Goal: Navigation & Orientation: Find specific page/section

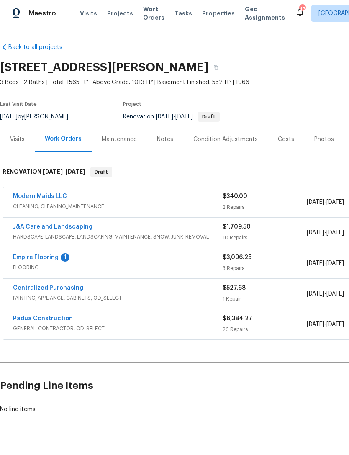
click at [49, 259] on link "Empire Flooring" at bounding box center [36, 257] width 46 height 6
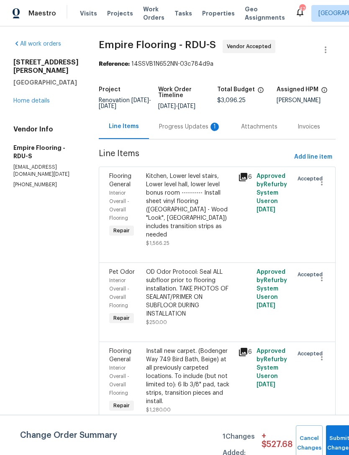
click at [190, 126] on div "Progress Updates 1" at bounding box center [190, 127] width 62 height 8
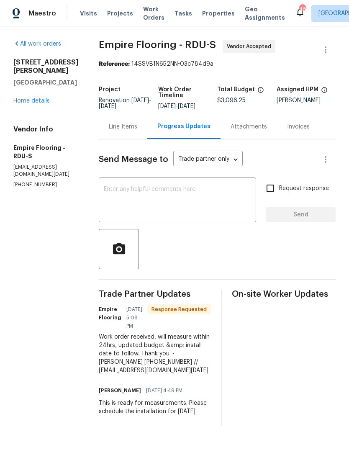
click at [38, 98] on link "Home details" at bounding box center [31, 101] width 36 height 6
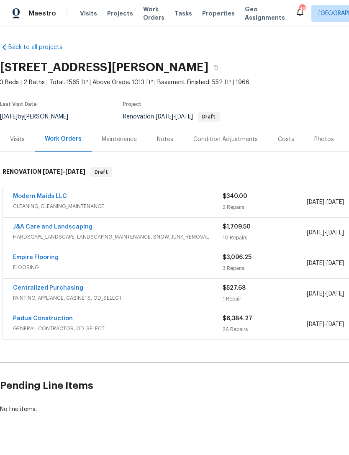
click at [56, 224] on link "J&A Care and Landscaping" at bounding box center [52, 227] width 79 height 6
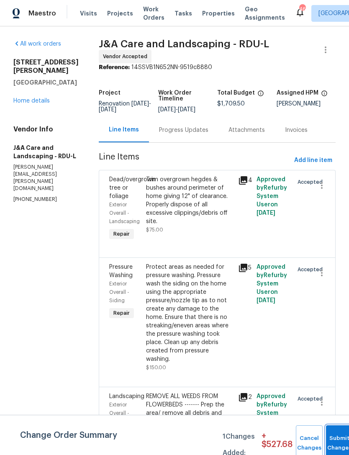
click at [337, 437] on button "Submit Changes" at bounding box center [339, 443] width 27 height 36
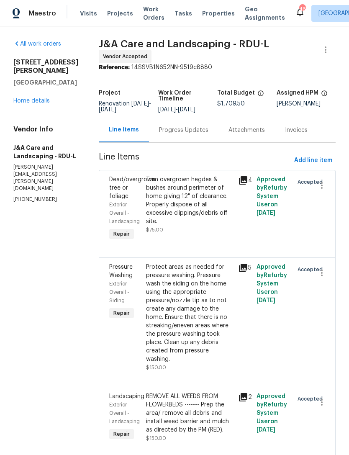
click at [26, 98] on link "Home details" at bounding box center [31, 101] width 36 height 6
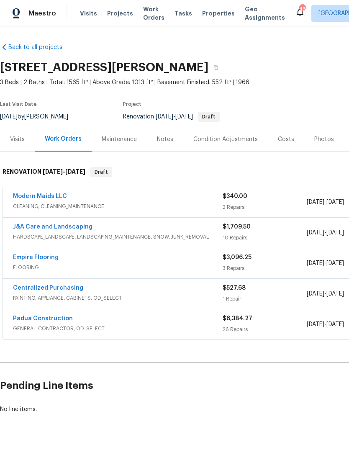
click at [282, 140] on div "Costs" at bounding box center [286, 139] width 16 height 8
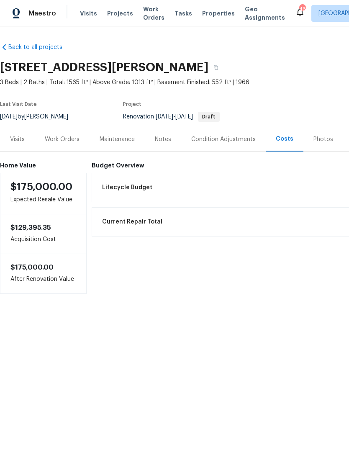
click at [64, 144] on div "Work Orders" at bounding box center [62, 139] width 55 height 25
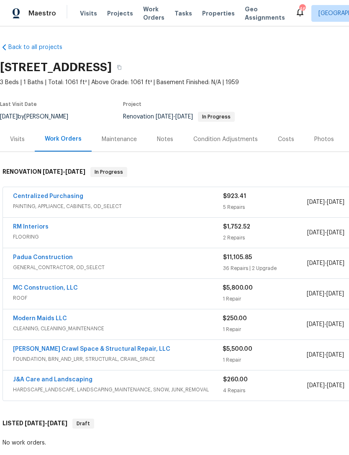
click at [154, 1] on div "Maestro Visits Projects Work Orders Tasks Properties Geo Assignments 46 Raleigh…" at bounding box center [174, 13] width 349 height 26
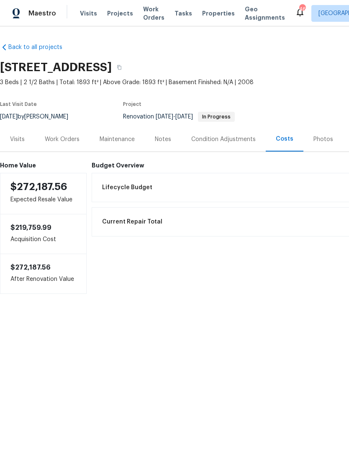
click at [69, 138] on div "Work Orders" at bounding box center [62, 139] width 35 height 8
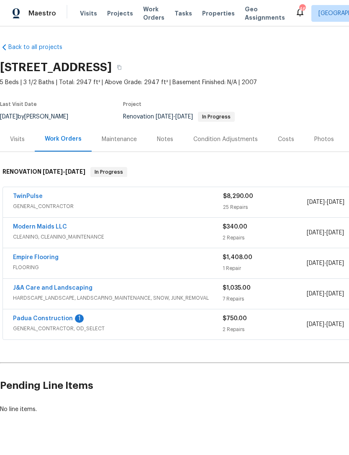
click at [62, 316] on link "Padua Construction" at bounding box center [43, 318] width 60 height 6
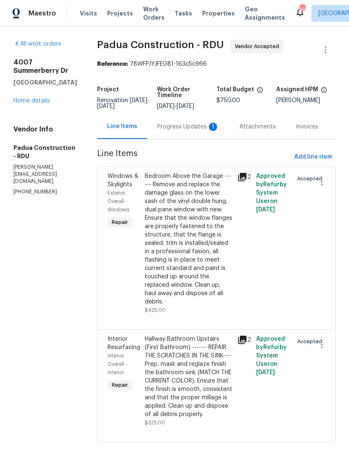
click at [174, 125] on div "Progress Updates 1" at bounding box center [188, 127] width 62 height 8
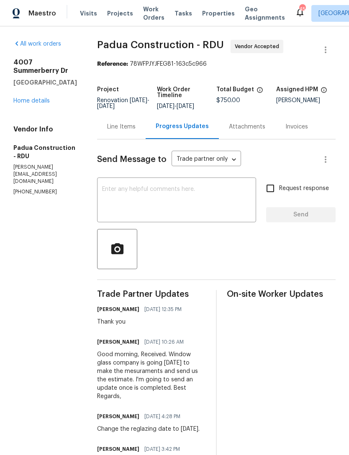
click at [30, 104] on link "Home details" at bounding box center [31, 101] width 36 height 6
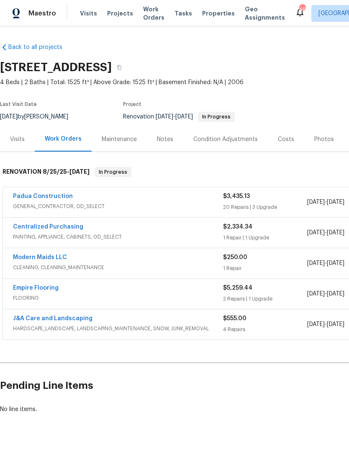
click at [49, 195] on link "Padua Construction" at bounding box center [43, 196] width 60 height 6
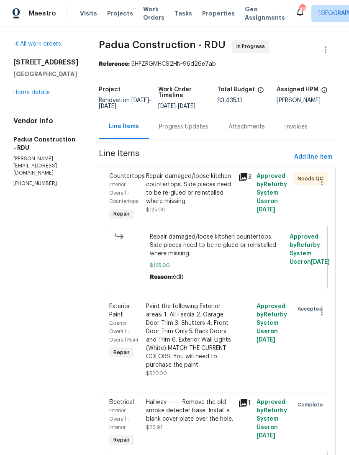
click at [170, 190] on div "Repair damaged/loose kitchen countertops. Side pieces need to be re-glued or re…" at bounding box center [189, 188] width 87 height 33
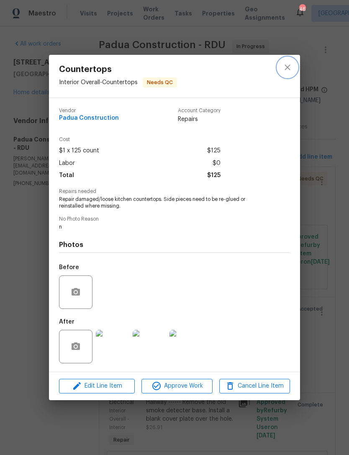
click at [291, 67] on icon "close" at bounding box center [287, 67] width 10 height 10
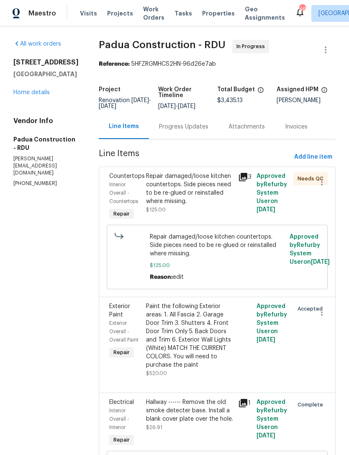
click at [34, 95] on link "Home details" at bounding box center [31, 93] width 36 height 6
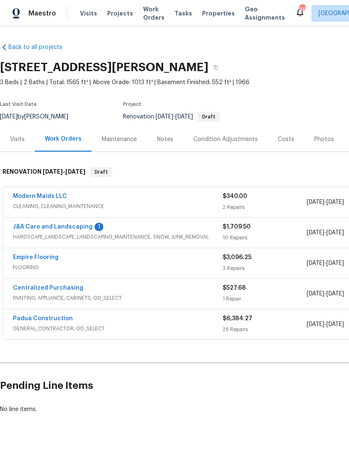
click at [87, 229] on link "J&A Care and Landscaping" at bounding box center [52, 227] width 79 height 6
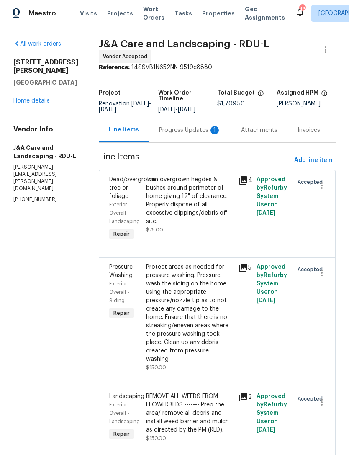
click at [192, 129] on div "Progress Updates 1" at bounding box center [190, 130] width 62 height 8
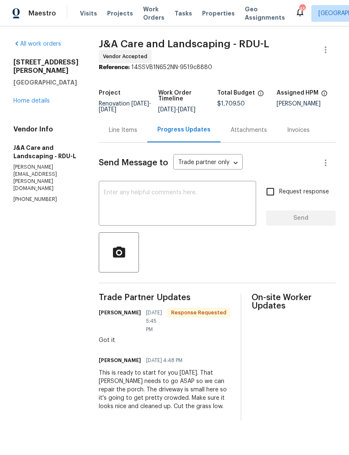
click at [30, 98] on link "Home details" at bounding box center [31, 101] width 36 height 6
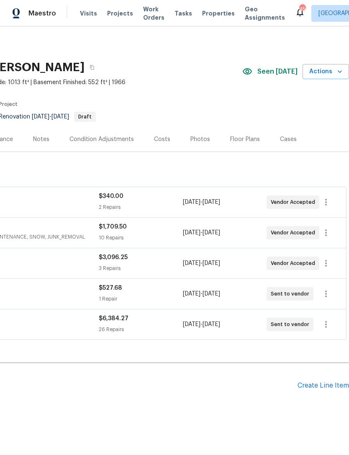
scroll to position [0, 124]
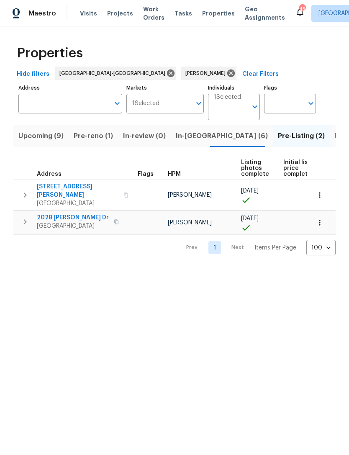
click at [335, 132] on span "Listed (6)" at bounding box center [351, 136] width 32 height 12
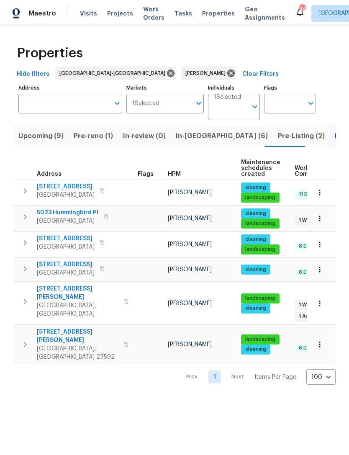
click at [278, 136] on span "Pre-Listing (2)" at bounding box center [301, 136] width 47 height 12
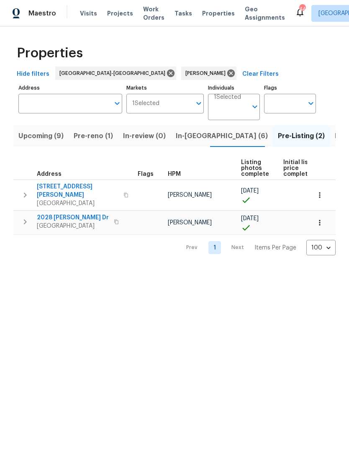
click at [183, 139] on span "In-[GEOGRAPHIC_DATA] (6)" at bounding box center [222, 136] width 92 height 12
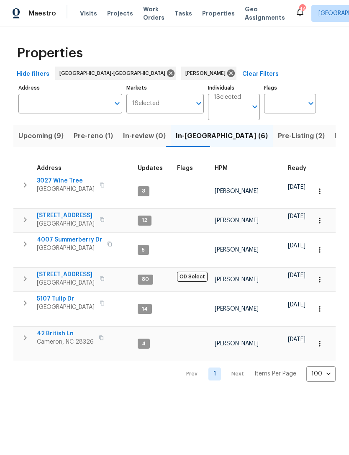
click at [41, 138] on span "Upcoming (9)" at bounding box center [40, 136] width 45 height 12
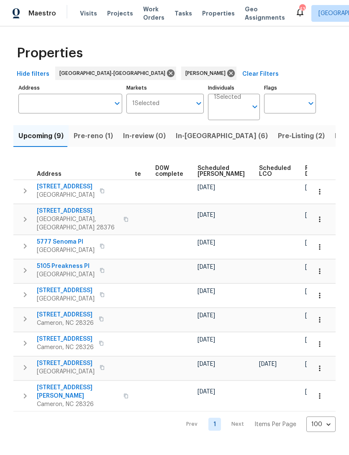
scroll to position [0, 210]
click at [208, 171] on span "Scheduled [PERSON_NAME]" at bounding box center [221, 171] width 47 height 12
